Goal: Information Seeking & Learning: Learn about a topic

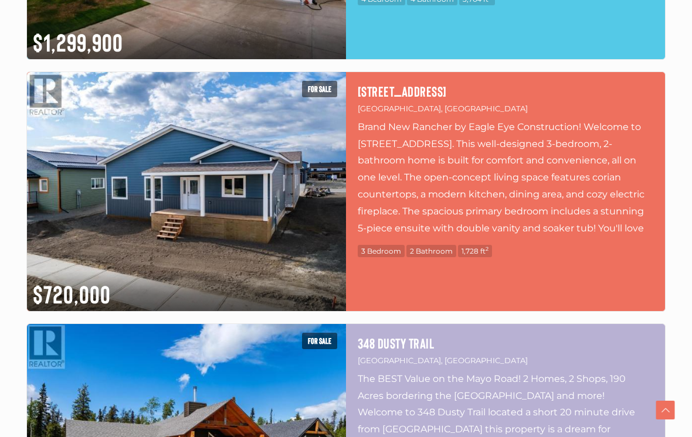
scroll to position [1764, 0]
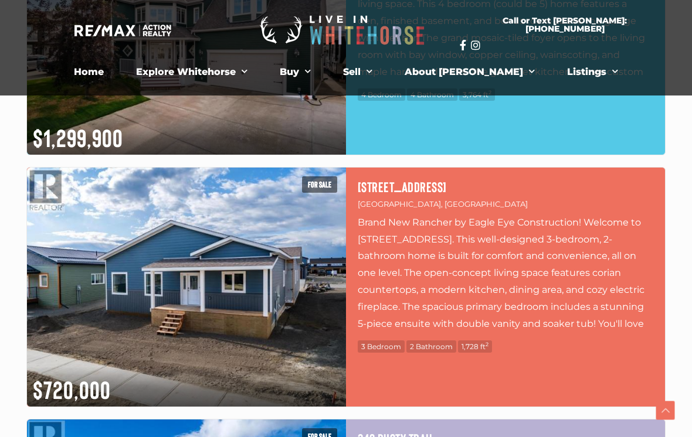
click at [458, 278] on p "Brand New Rancher by Eagle Eye Construction! Welcome to [STREET_ADDRESS]. This …" at bounding box center [504, 272] width 295 height 117
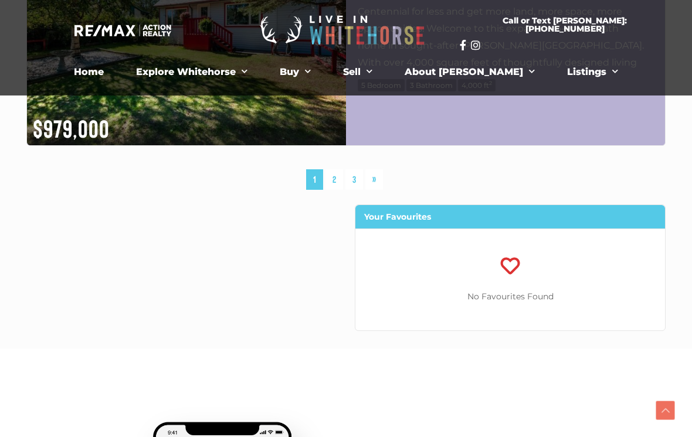
scroll to position [3268, 0]
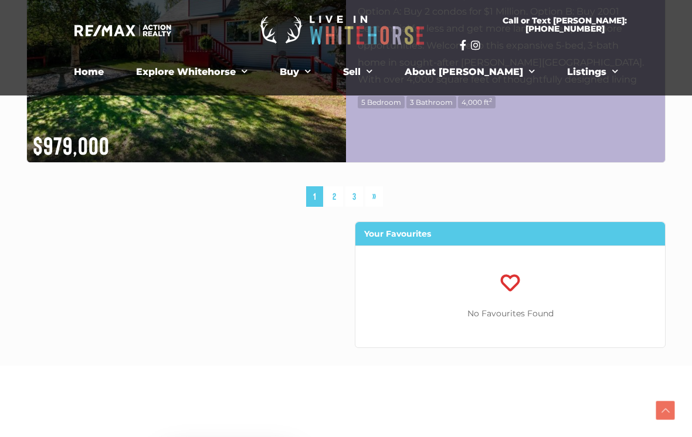
click at [376, 199] on link "»" at bounding box center [374, 196] width 18 height 21
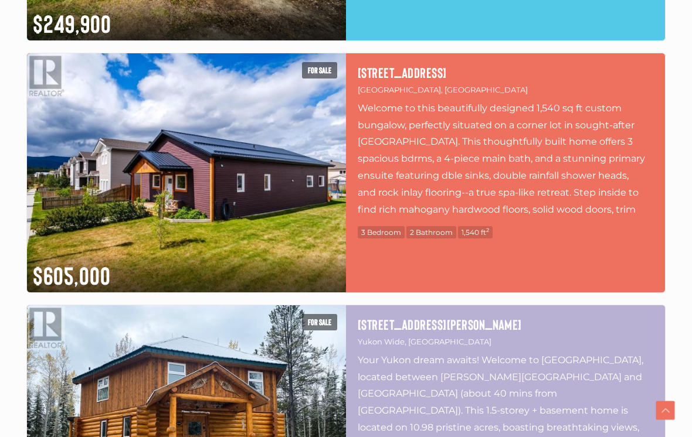
scroll to position [2917, 0]
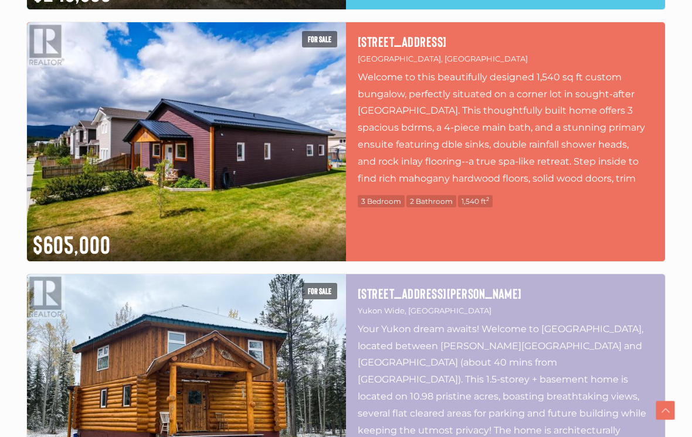
click at [418, 44] on h4 "1 Bellingham Court" at bounding box center [504, 41] width 295 height 15
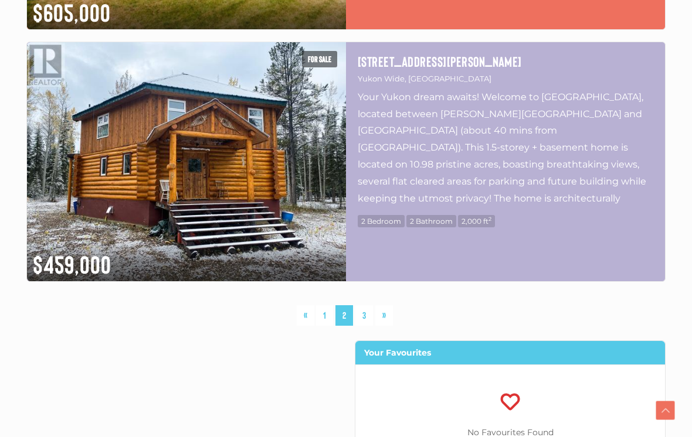
scroll to position [3267, 0]
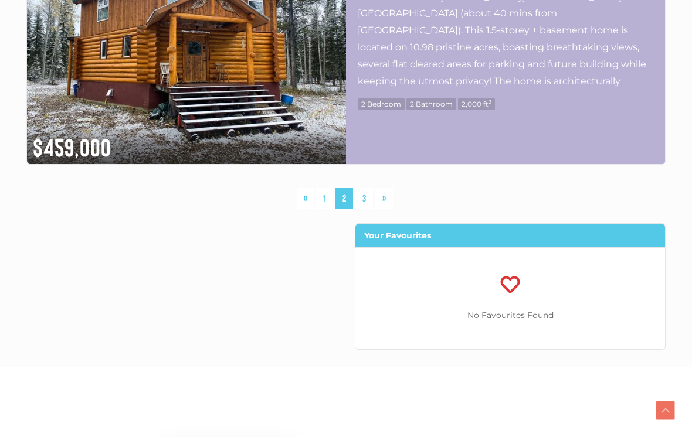
click at [369, 202] on link "3" at bounding box center [364, 198] width 18 height 21
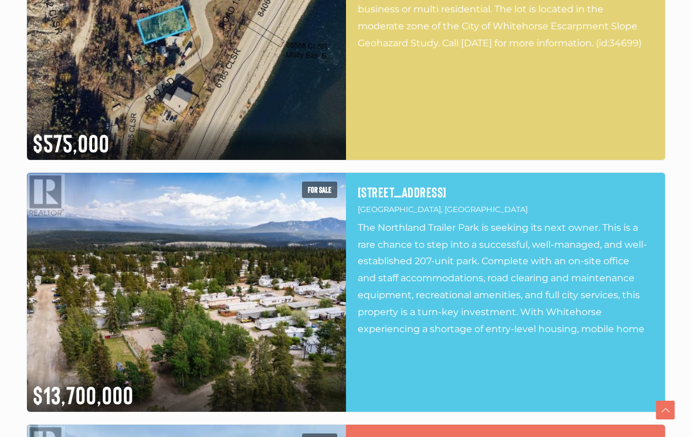
scroll to position [499, 0]
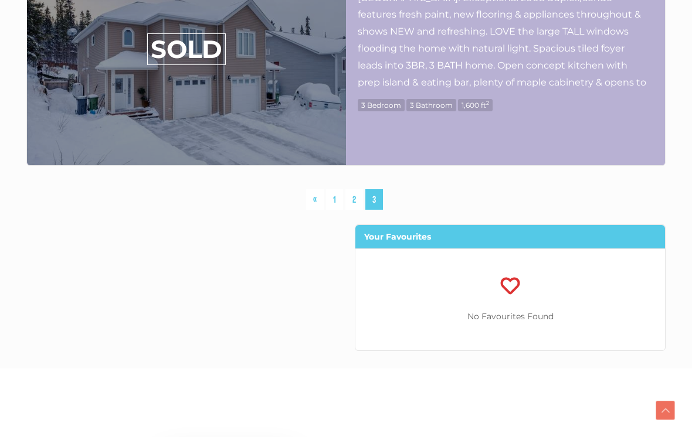
scroll to position [3264, 0]
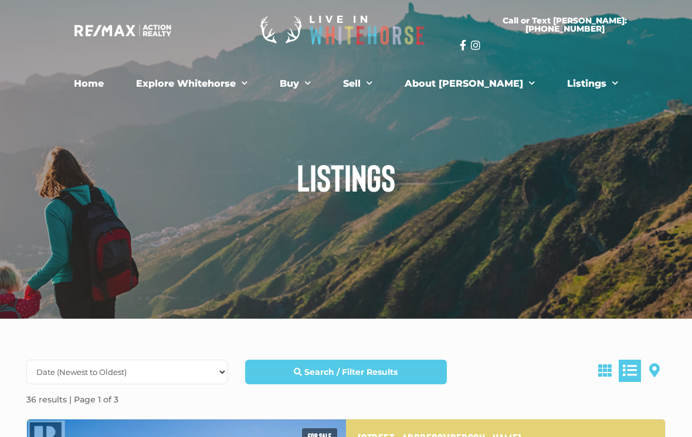
click at [564, 87] on link "Listings" at bounding box center [592, 83] width 69 height 23
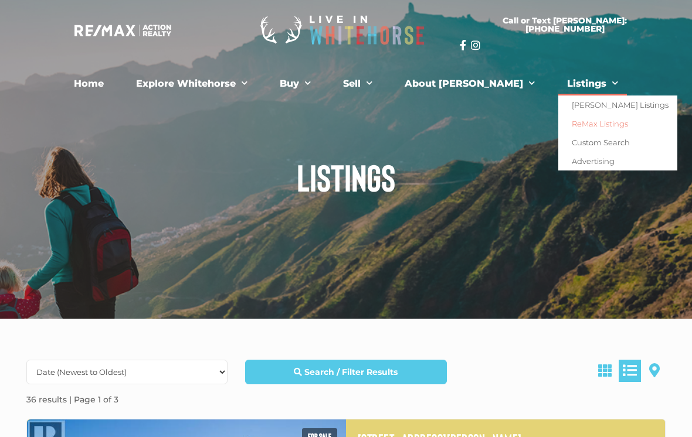
click at [577, 145] on link "Custom Search" at bounding box center [617, 142] width 119 height 19
